Goal: Book appointment/travel/reservation

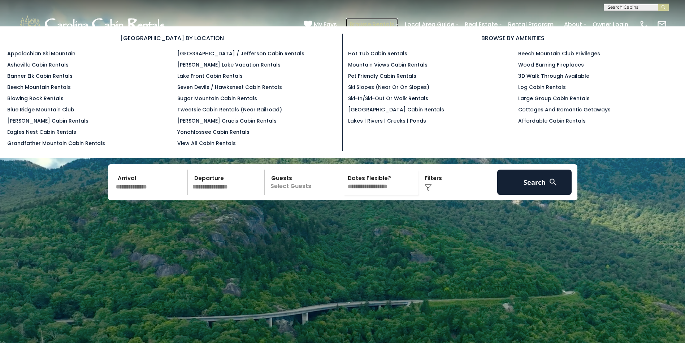
click at [371, 23] on link "Browse Rentals" at bounding box center [372, 24] width 52 height 13
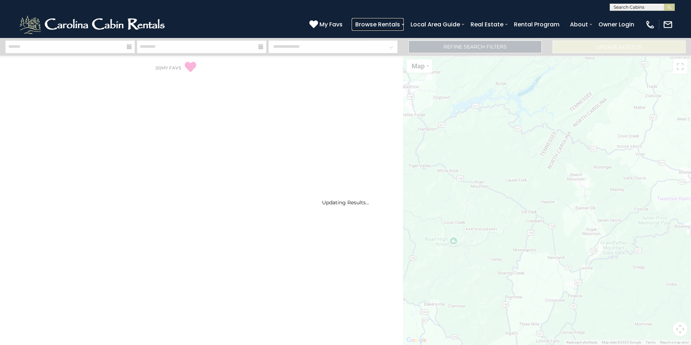
click at [371, 23] on link "Browse Rentals" at bounding box center [378, 24] width 52 height 13
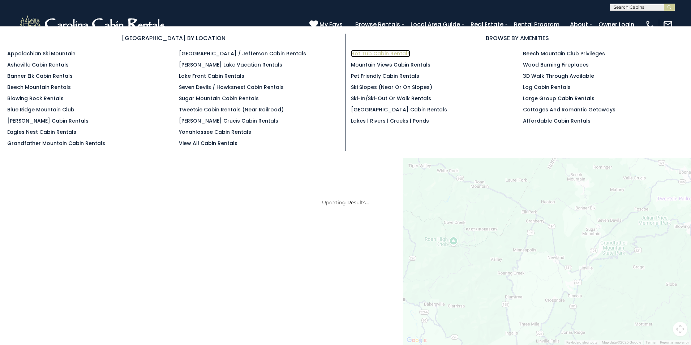
click at [368, 53] on link "Hot Tub Cabin Rentals" at bounding box center [380, 53] width 59 height 7
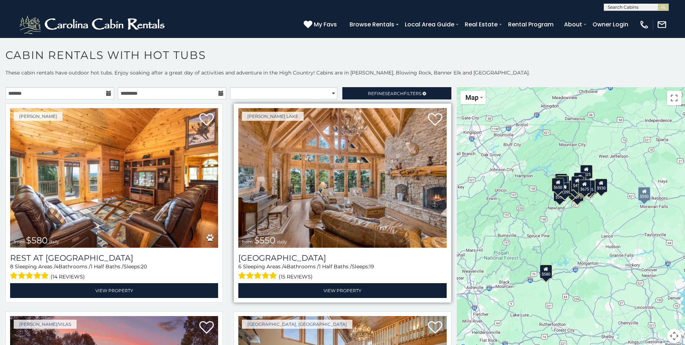
click at [339, 176] on img at bounding box center [342, 177] width 208 height 139
click at [307, 173] on img at bounding box center [342, 177] width 208 height 139
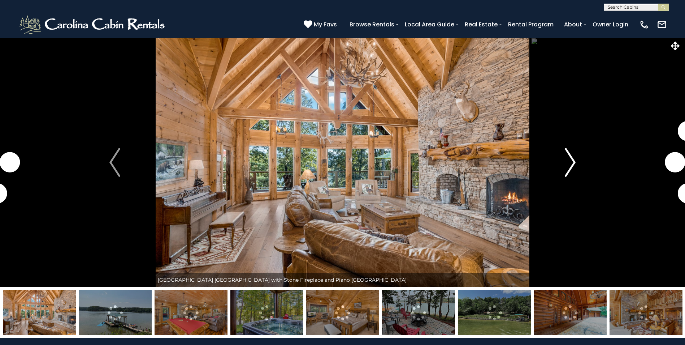
click at [570, 165] on img "Next" at bounding box center [570, 162] width 11 height 29
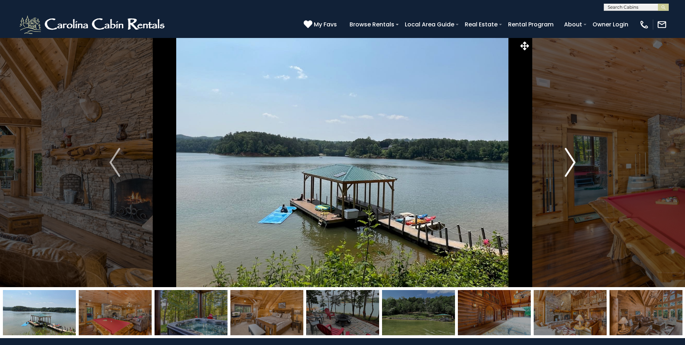
click at [570, 165] on img "Next" at bounding box center [570, 162] width 11 height 29
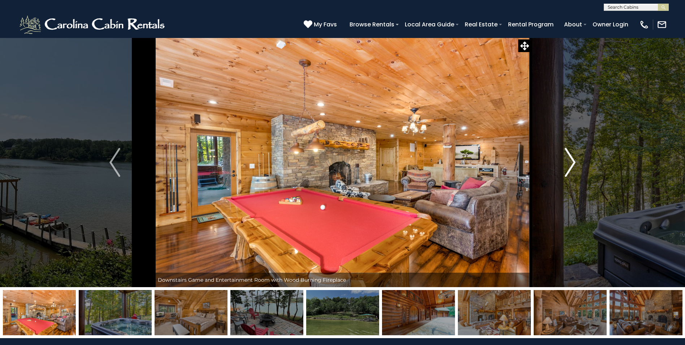
click at [570, 165] on img "Next" at bounding box center [570, 162] width 11 height 29
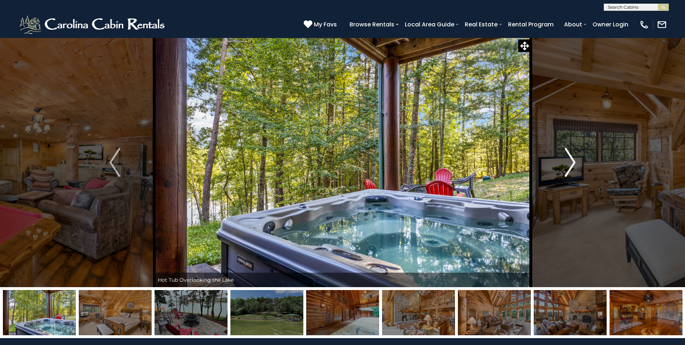
click at [570, 165] on img "Next" at bounding box center [570, 162] width 11 height 29
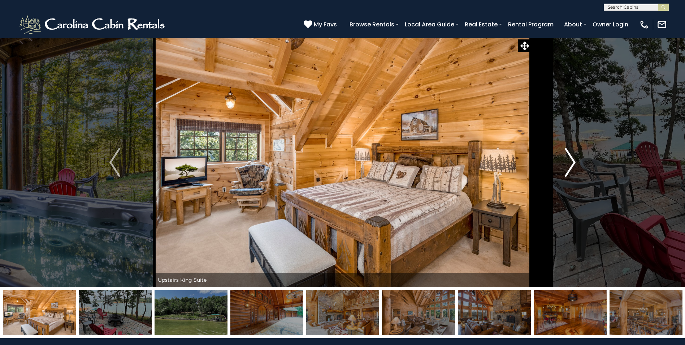
click at [570, 165] on img "Next" at bounding box center [570, 162] width 11 height 29
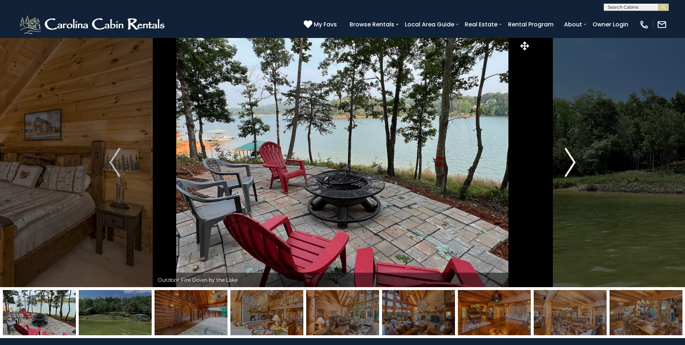
click at [570, 165] on img "Next" at bounding box center [570, 162] width 11 height 29
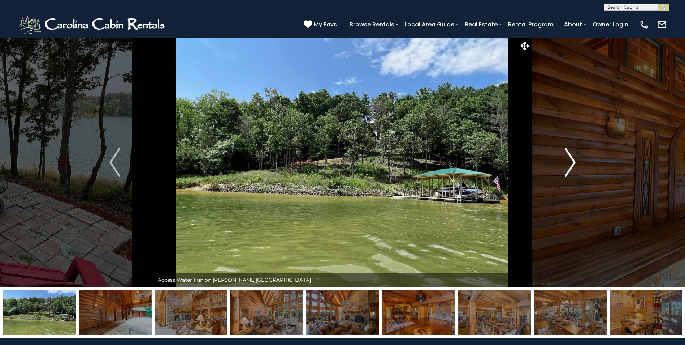
click at [570, 165] on img "Next" at bounding box center [570, 162] width 11 height 29
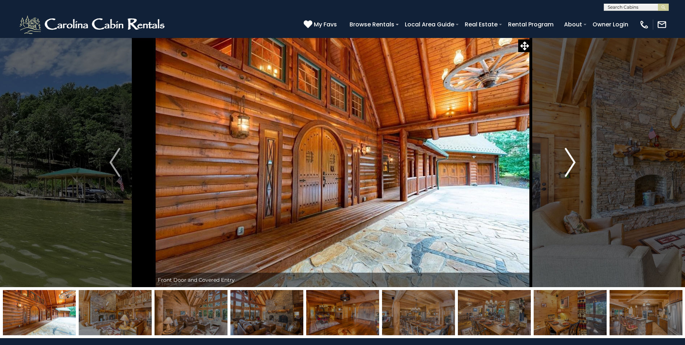
click at [570, 165] on img "Next" at bounding box center [570, 162] width 11 height 29
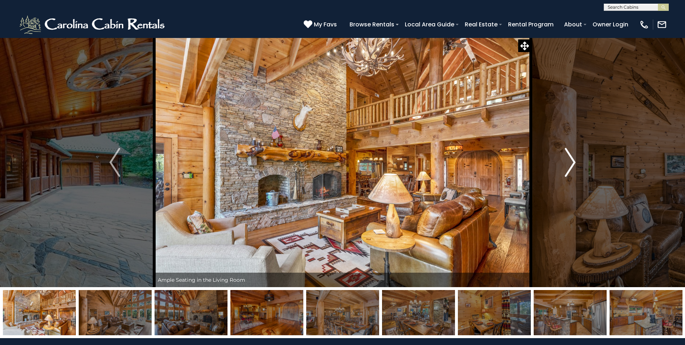
click at [570, 165] on img "Next" at bounding box center [570, 162] width 11 height 29
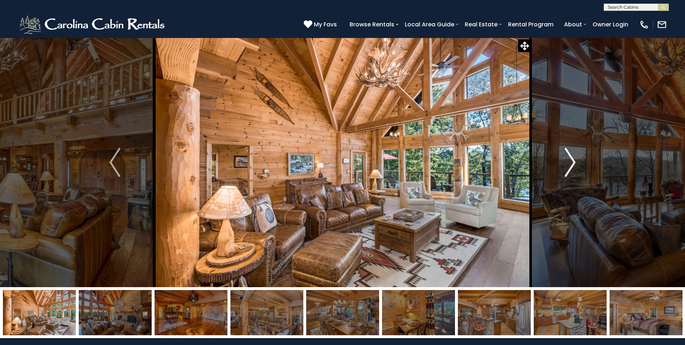
click at [570, 165] on img "Next" at bounding box center [570, 162] width 11 height 29
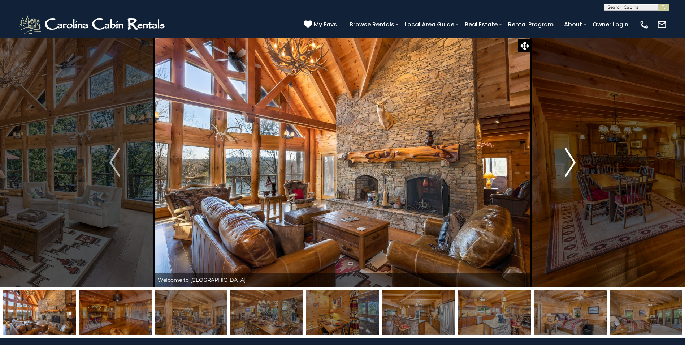
click at [570, 165] on img "Next" at bounding box center [570, 162] width 11 height 29
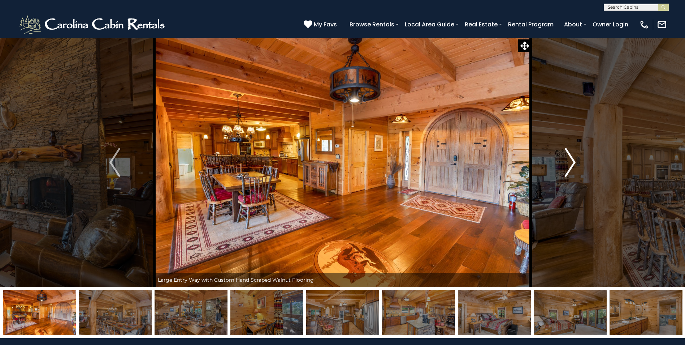
click at [570, 164] on img "Next" at bounding box center [570, 162] width 11 height 29
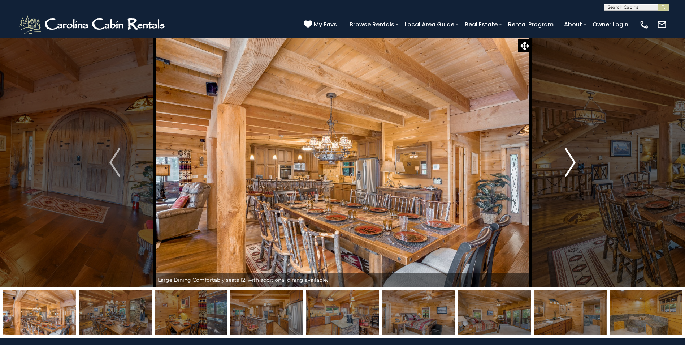
click at [570, 164] on img "Next" at bounding box center [570, 162] width 11 height 29
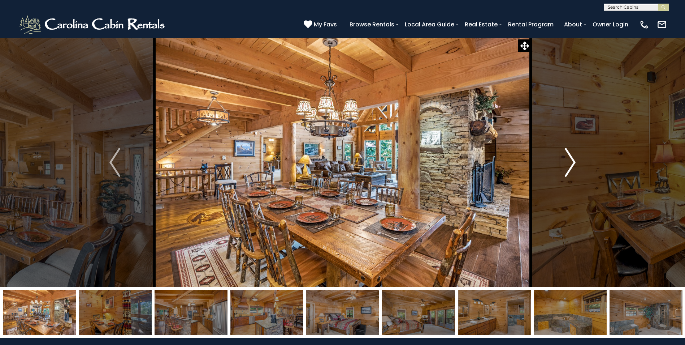
click at [570, 164] on img "Next" at bounding box center [570, 162] width 11 height 29
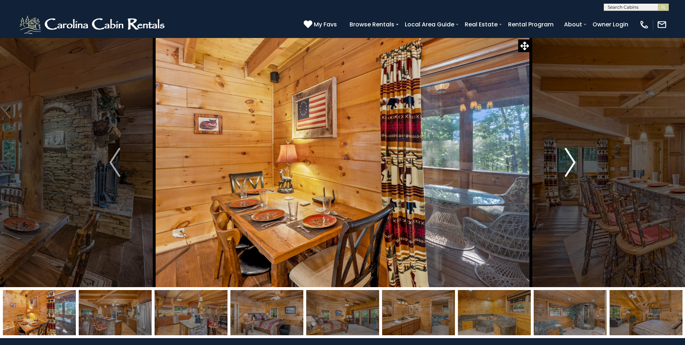
click at [574, 164] on img "Next" at bounding box center [570, 162] width 11 height 29
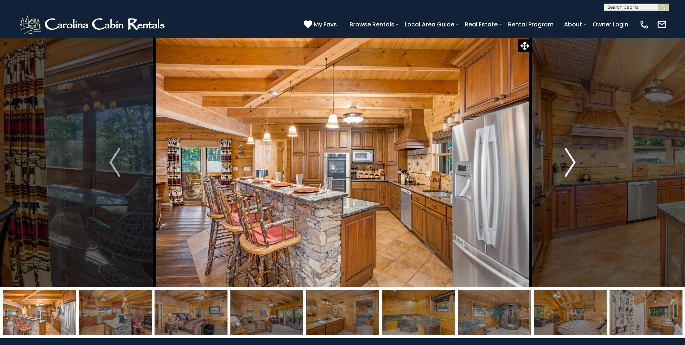
click at [574, 164] on img "Next" at bounding box center [570, 162] width 11 height 29
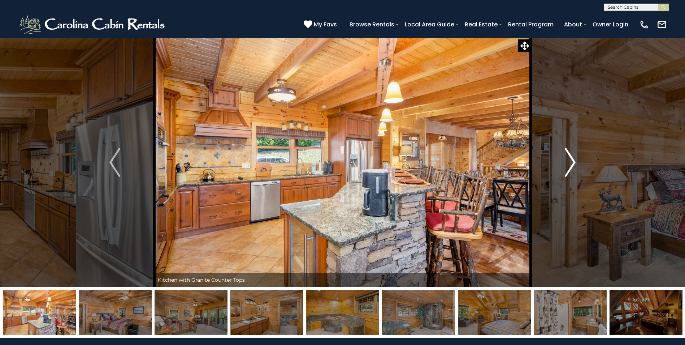
click at [575, 164] on img "Next" at bounding box center [570, 162] width 11 height 29
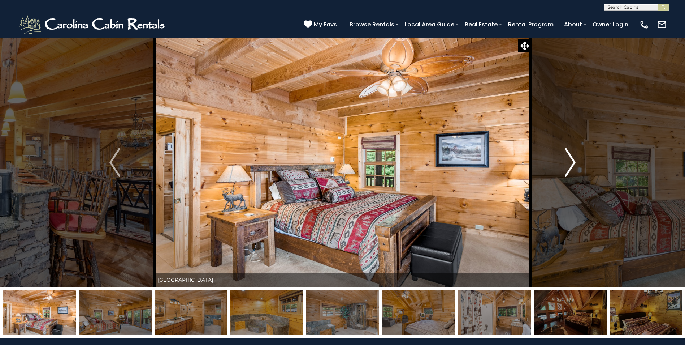
click at [575, 164] on img "Next" at bounding box center [570, 162] width 11 height 29
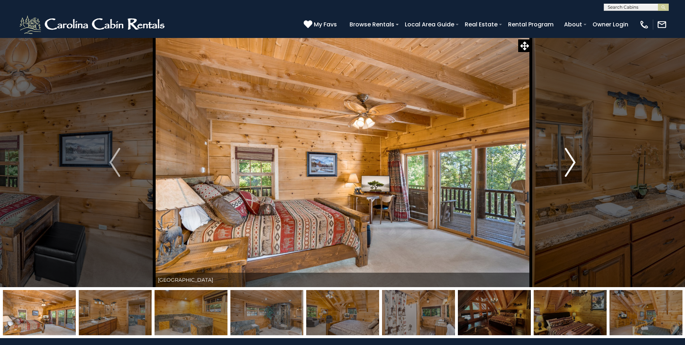
click at [575, 164] on img "Next" at bounding box center [570, 162] width 11 height 29
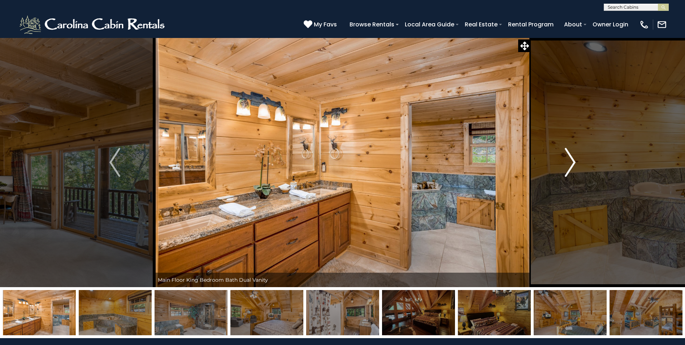
click at [575, 164] on img "Next" at bounding box center [570, 162] width 11 height 29
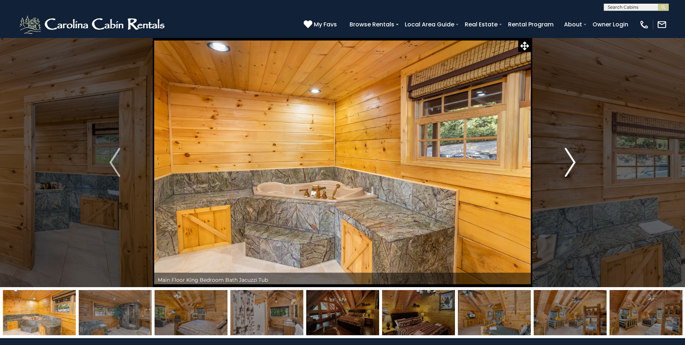
click at [576, 164] on img "Next" at bounding box center [570, 162] width 11 height 29
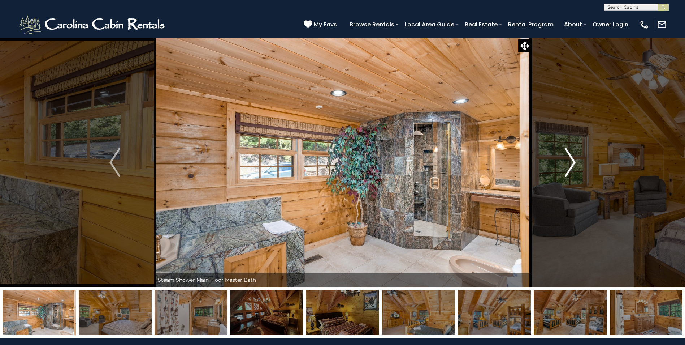
click at [576, 164] on img "Next" at bounding box center [570, 162] width 11 height 29
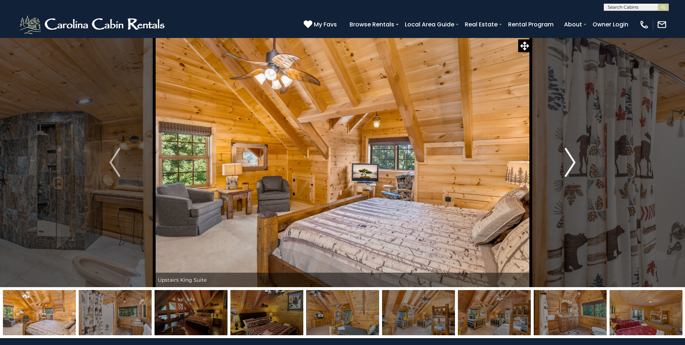
click at [576, 164] on img "Next" at bounding box center [570, 162] width 11 height 29
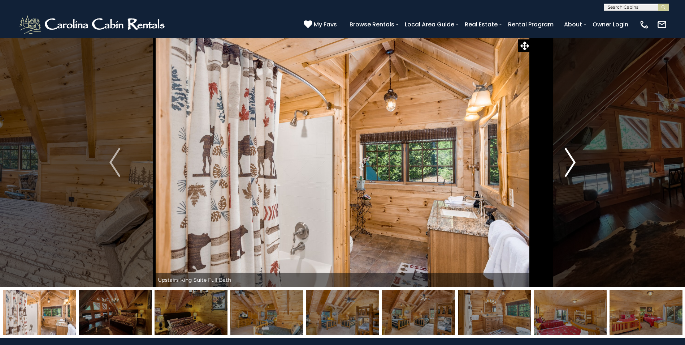
click at [571, 167] on img "Next" at bounding box center [570, 162] width 11 height 29
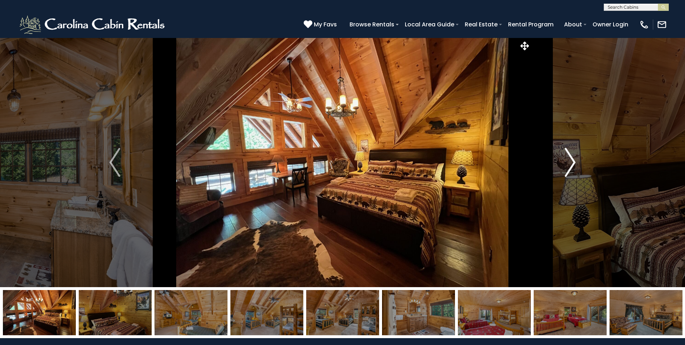
click at [571, 166] on img "Next" at bounding box center [570, 162] width 11 height 29
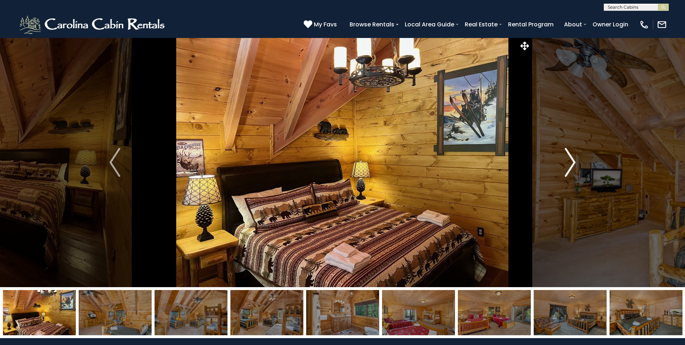
click at [571, 166] on img "Next" at bounding box center [570, 162] width 11 height 29
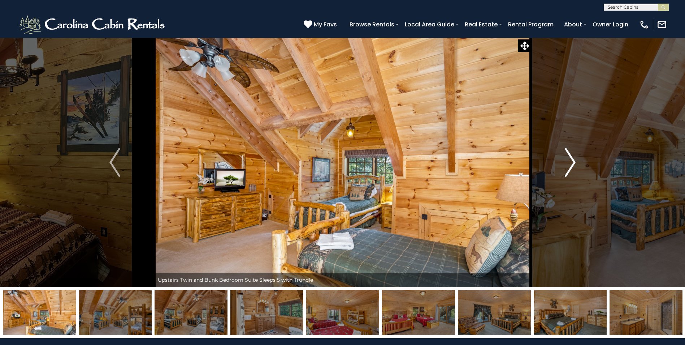
click at [571, 166] on img "Next" at bounding box center [570, 162] width 11 height 29
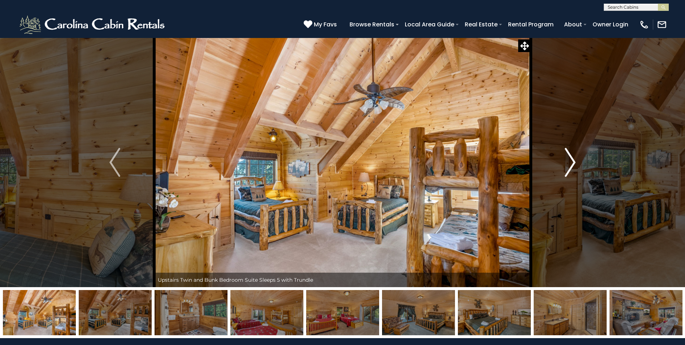
click at [571, 166] on img "Next" at bounding box center [570, 162] width 11 height 29
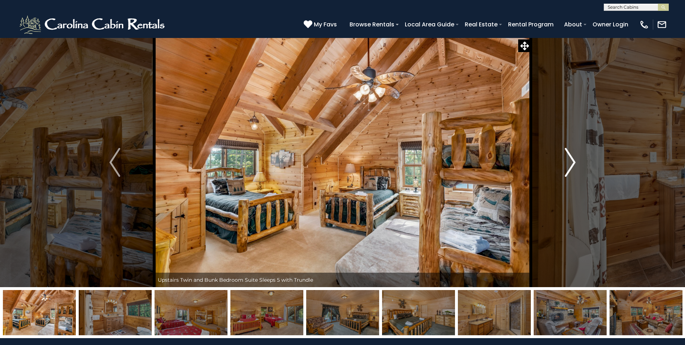
click at [571, 166] on img "Next" at bounding box center [570, 162] width 11 height 29
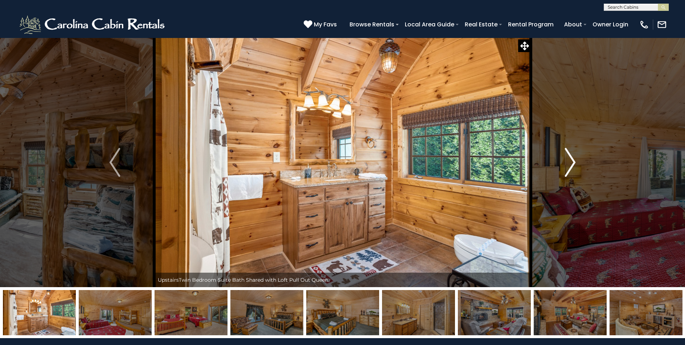
click at [571, 166] on img "Next" at bounding box center [570, 162] width 11 height 29
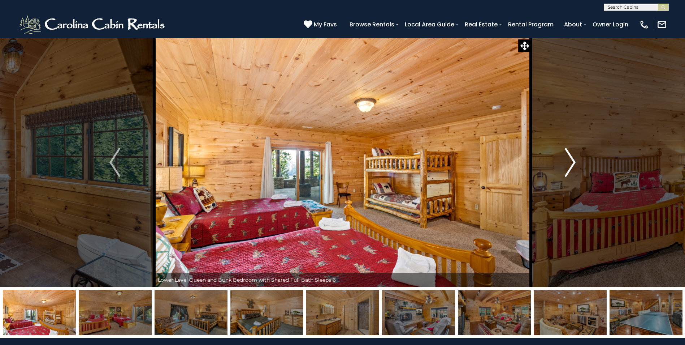
click at [571, 166] on img "Next" at bounding box center [570, 162] width 11 height 29
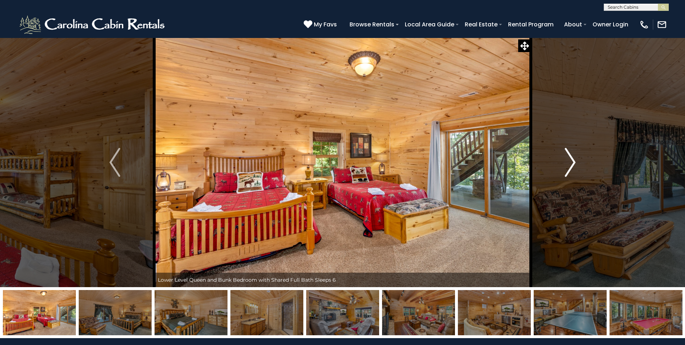
click at [571, 166] on img "Next" at bounding box center [570, 162] width 11 height 29
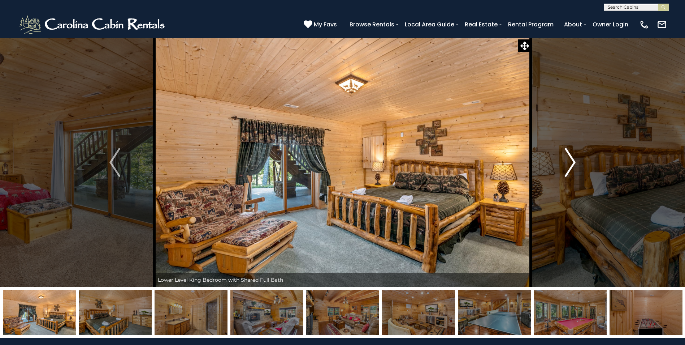
click at [571, 166] on img "Next" at bounding box center [570, 162] width 11 height 29
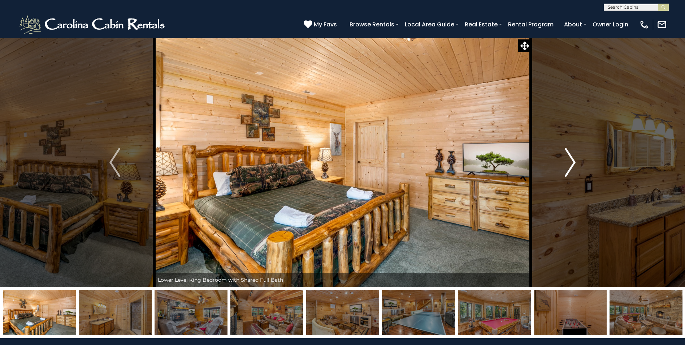
click at [571, 166] on img "Next" at bounding box center [570, 162] width 11 height 29
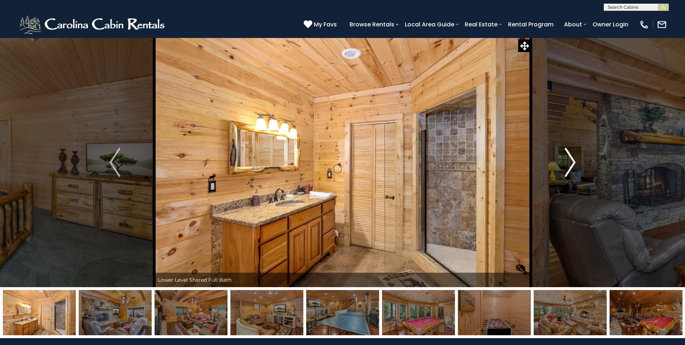
click at [571, 165] on img "Next" at bounding box center [570, 162] width 11 height 29
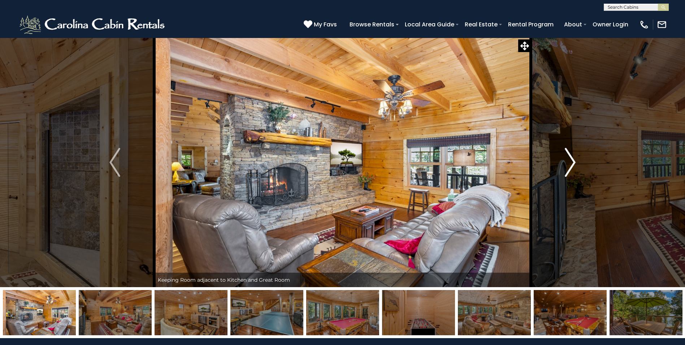
click at [571, 165] on img "Next" at bounding box center [570, 162] width 11 height 29
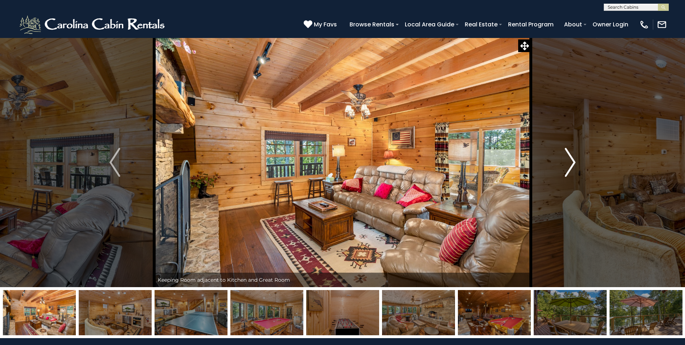
click at [571, 165] on img "Next" at bounding box center [570, 162] width 11 height 29
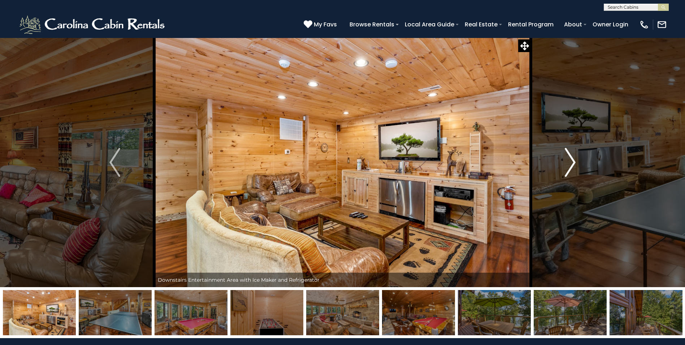
click at [571, 165] on img "Next" at bounding box center [570, 162] width 11 height 29
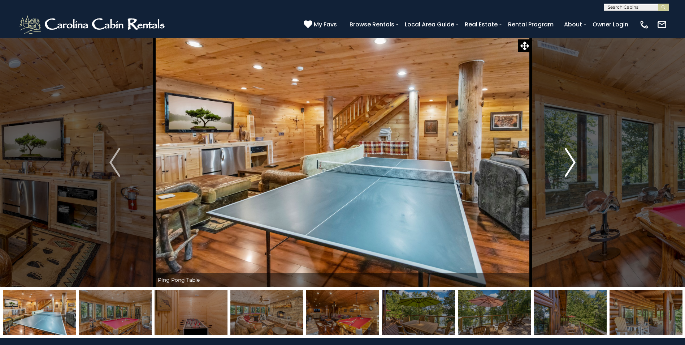
click at [571, 165] on img "Next" at bounding box center [570, 162] width 11 height 29
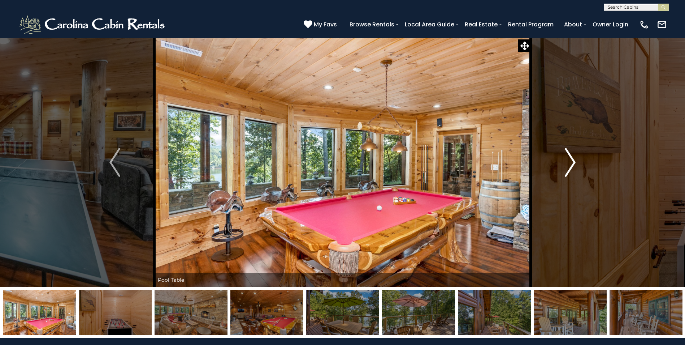
click at [571, 165] on img "Next" at bounding box center [570, 162] width 11 height 29
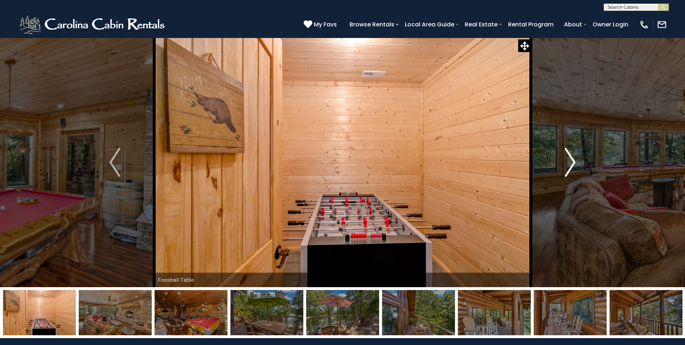
click at [571, 165] on img "Next" at bounding box center [570, 162] width 11 height 29
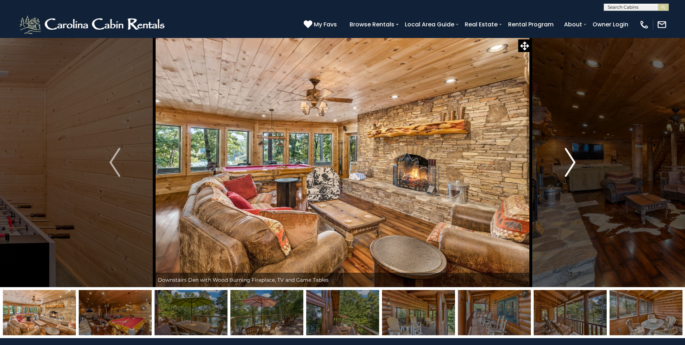
click at [571, 165] on img "Next" at bounding box center [570, 162] width 11 height 29
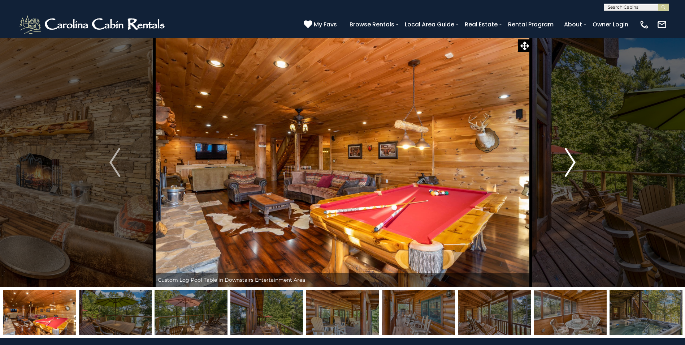
click at [571, 165] on img "Next" at bounding box center [570, 162] width 11 height 29
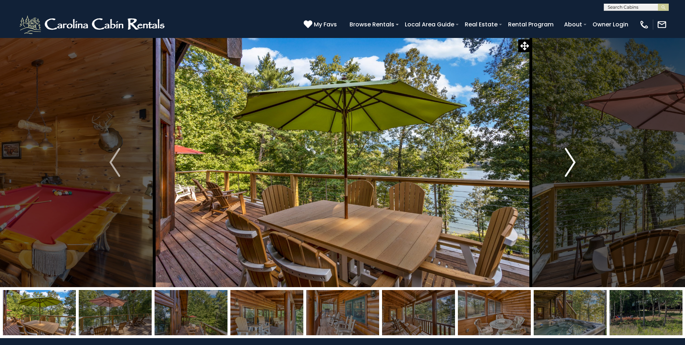
click at [571, 165] on img "Next" at bounding box center [570, 162] width 11 height 29
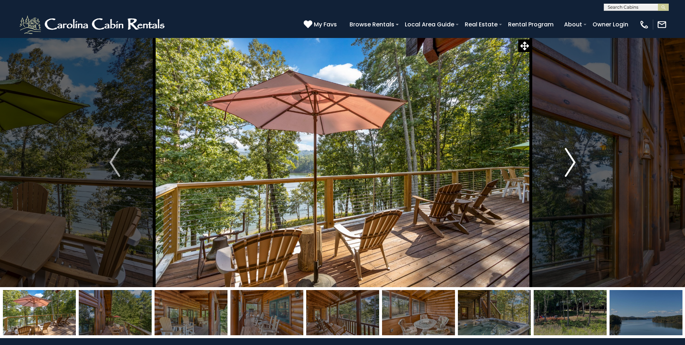
click at [571, 165] on img "Next" at bounding box center [570, 162] width 11 height 29
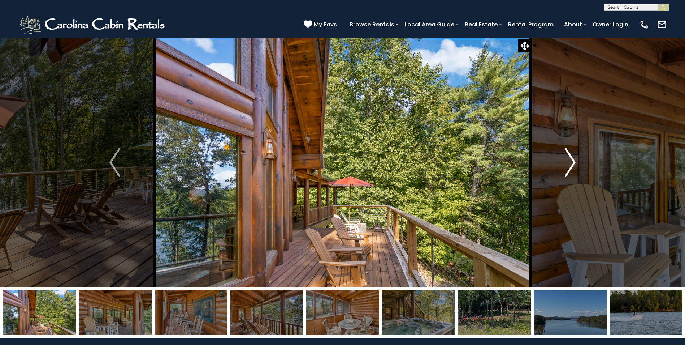
click at [571, 164] on img "Next" at bounding box center [570, 162] width 11 height 29
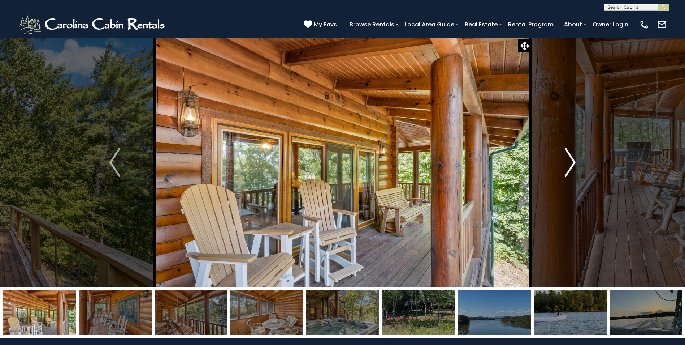
click at [571, 164] on img "Next" at bounding box center [570, 162] width 11 height 29
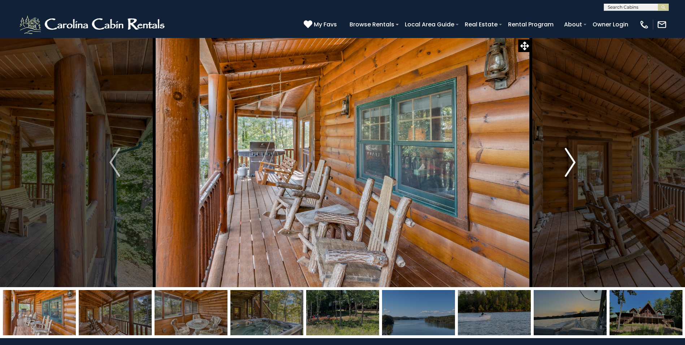
click at [571, 164] on img "Next" at bounding box center [570, 162] width 11 height 29
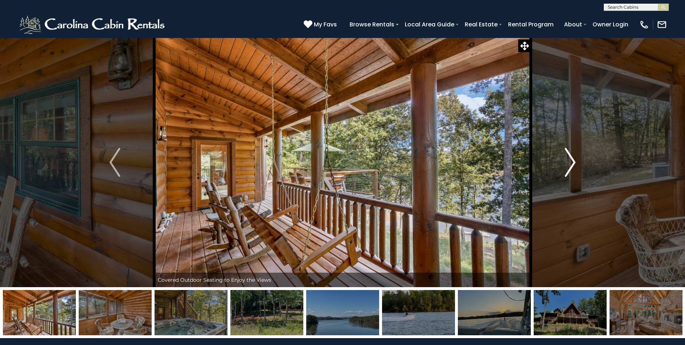
click at [571, 164] on img "Next" at bounding box center [570, 162] width 11 height 29
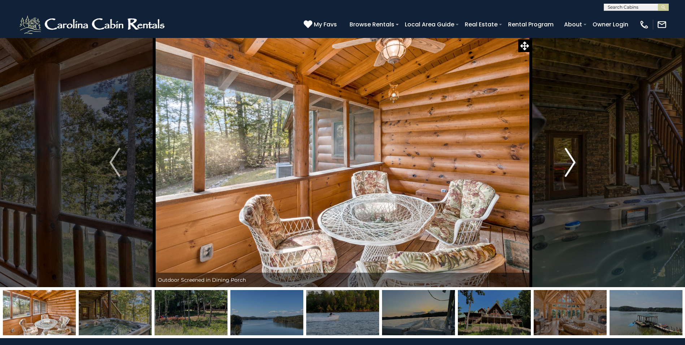
click at [571, 164] on img "Next" at bounding box center [570, 162] width 11 height 29
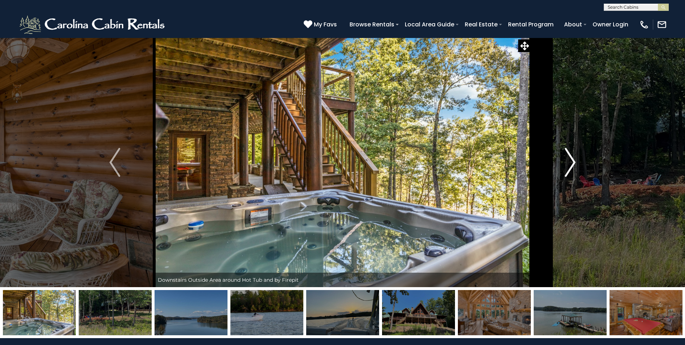
click at [571, 164] on img "Next" at bounding box center [570, 162] width 11 height 29
